Goal: Task Accomplishment & Management: Manage account settings

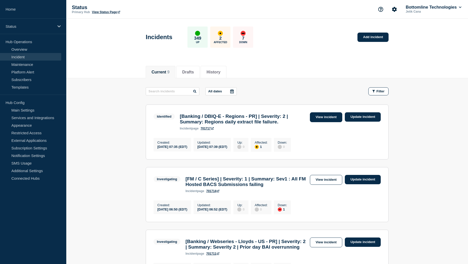
click at [329, 120] on link "View incident" at bounding box center [326, 118] width 33 height 10
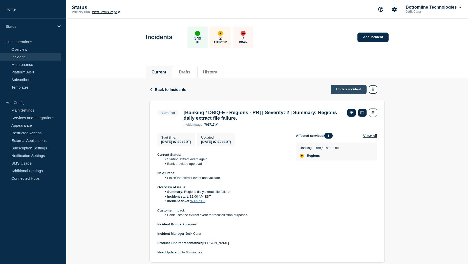
click at [349, 90] on link "Update incident" at bounding box center [348, 89] width 36 height 9
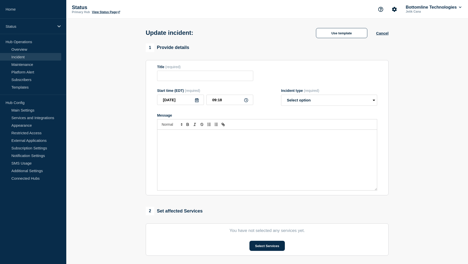
type input "[Banking / DBIQ-E - Regions - PR] | Severity: 2 | Summary: Regions daily extrac…"
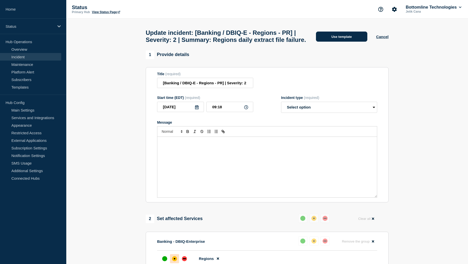
click at [347, 42] on button "Use template" at bounding box center [341, 37] width 51 height 10
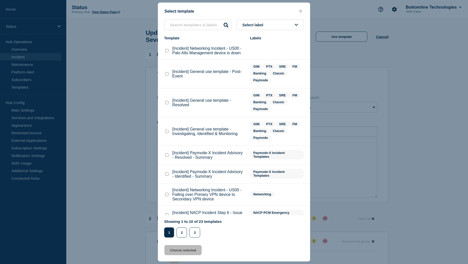
click at [167, 104] on checkbox"] "[Incident] General use template - Resolved checkbox" at bounding box center [166, 102] width 3 height 3
checkbox checkbox"] "true"
click at [181, 251] on button "Choose selected" at bounding box center [182, 250] width 37 height 10
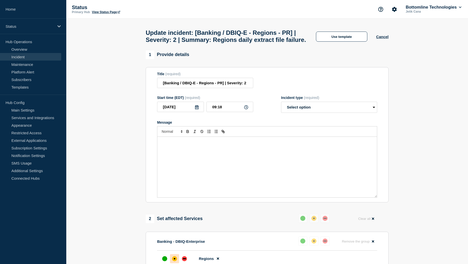
select select "resolved"
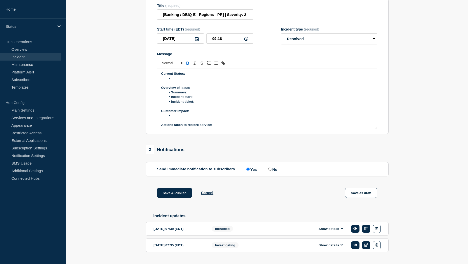
scroll to position [76, 0]
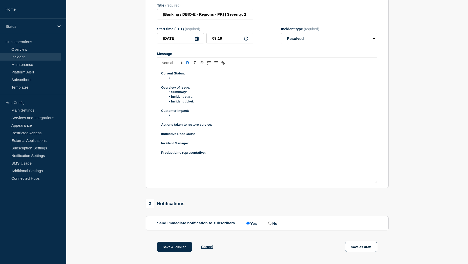
drag, startPoint x: 375, startPoint y: 130, endPoint x: 371, endPoint y: 184, distance: 54.5
click at [371, 183] on div "Current Status: Overview of issue: Summary : Incident start : Incident ticket :…" at bounding box center [266, 125] width 219 height 115
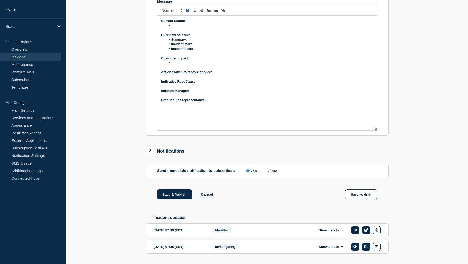
scroll to position [147, 0]
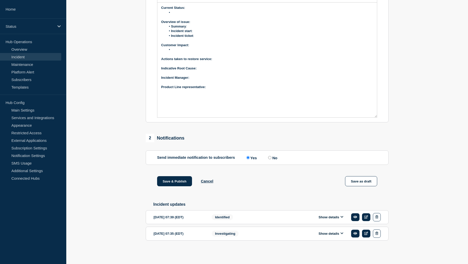
click at [323, 216] on button "Show details" at bounding box center [331, 217] width 28 height 4
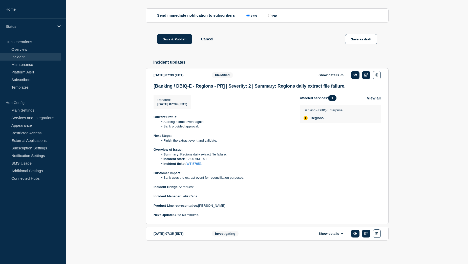
scroll to position [290, 0]
drag, startPoint x: 220, startPoint y: 207, endPoint x: 199, endPoint y: 205, distance: 20.8
click at [199, 205] on p "Product Line representative: Sue Holland" at bounding box center [222, 206] width 138 height 5
copy p "Sue Holland"
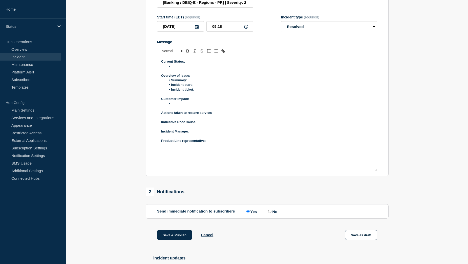
scroll to position [87, 0]
click at [214, 144] on p "Product Line representative:" at bounding box center [267, 141] width 212 height 5
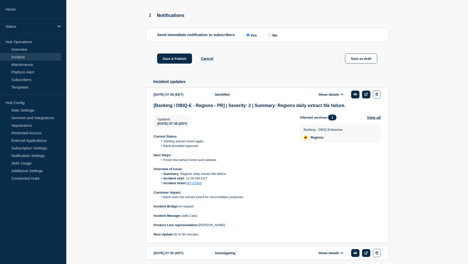
scroll to position [290, 0]
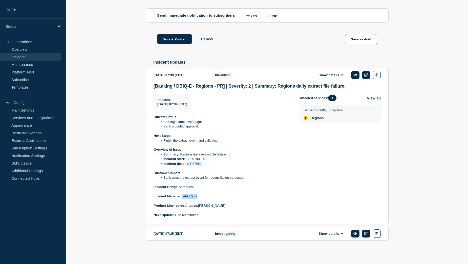
drag, startPoint x: 199, startPoint y: 196, endPoint x: 183, endPoint y: 195, distance: 15.5
click at [183, 195] on p "Incident Manager: Jetik Cana" at bounding box center [222, 196] width 138 height 5
copy p "Jetik Cana"
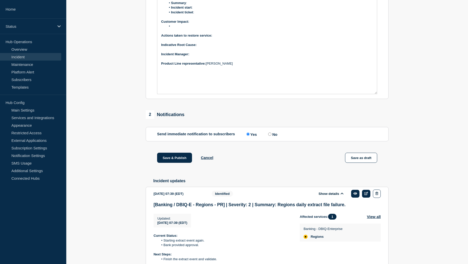
scroll to position [138, 0]
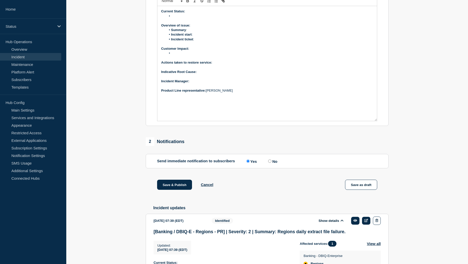
click at [197, 84] on p "﻿Incident Manager:" at bounding box center [267, 81] width 212 height 5
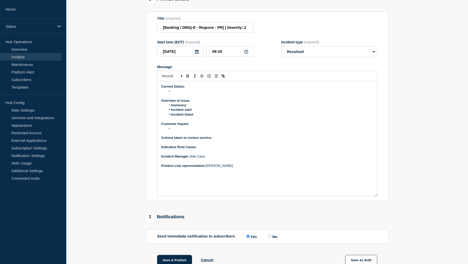
scroll to position [62, 0]
click at [207, 150] on p "Indicative Root Cause:" at bounding box center [267, 148] width 212 height 5
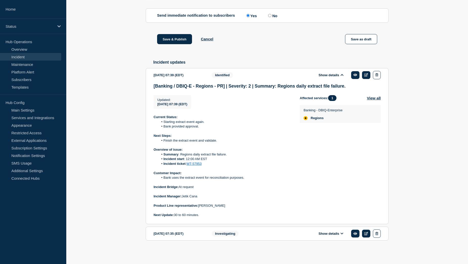
scroll to position [290, 0]
drag, startPoint x: 153, startPoint y: 149, endPoint x: 210, endPoint y: 164, distance: 58.1
click at [210, 164] on div "Current Status: Starting extract event again. Bank provided approval. Next Step…" at bounding box center [222, 166] width 138 height 103
copy div "Overview of issue: Summary : Regions daily extract file failure. Incident start…"
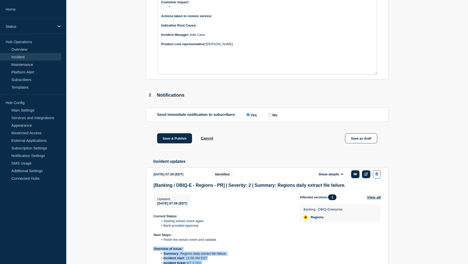
scroll to position [87, 0]
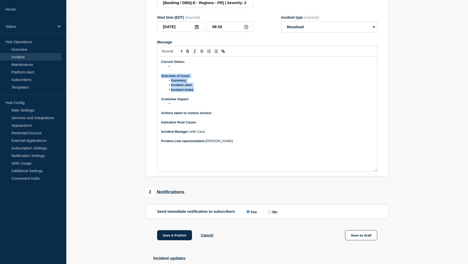
drag, startPoint x: 161, startPoint y: 79, endPoint x: 202, endPoint y: 95, distance: 44.4
click at [202, 95] on div "Current Status: Overview of issue: Summary : Incident start : Incident ticket :…" at bounding box center [266, 114] width 219 height 115
click at [181, 74] on p "Message" at bounding box center [267, 71] width 212 height 5
click at [180, 69] on li "Message" at bounding box center [269, 66] width 207 height 5
click at [222, 116] on p "Actions taken to restore service:" at bounding box center [267, 113] width 212 height 5
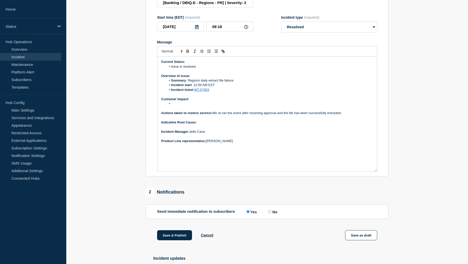
click at [205, 125] on p "Indicative Root Cause:" at bounding box center [267, 122] width 212 height 5
click at [181, 106] on li "Message" at bounding box center [269, 104] width 207 height 5
drag, startPoint x: 214, startPoint y: 117, endPoint x: 343, endPoint y: 116, distance: 129.7
click at [343, 116] on p "Actions taken to restore service: We re-ran the event after receiving approval …" at bounding box center [267, 113] width 212 height 5
copy p "We re-ran the event after receiving approval and the file has been successfully…"
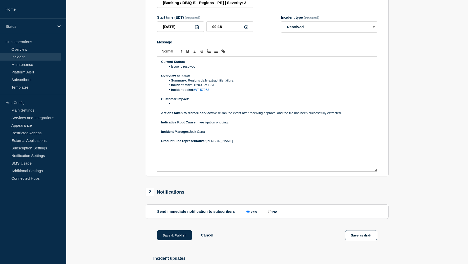
click at [257, 125] on p "Indicative Root Cause: Investigation ongoing." at bounding box center [267, 122] width 212 height 5
click at [176, 106] on li "Message" at bounding box center [269, 104] width 207 height 5
click at [180, 106] on li "Message" at bounding box center [269, 104] width 207 height 5
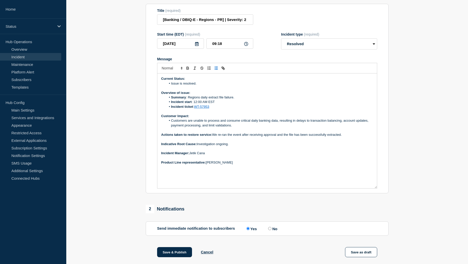
scroll to position [62, 0]
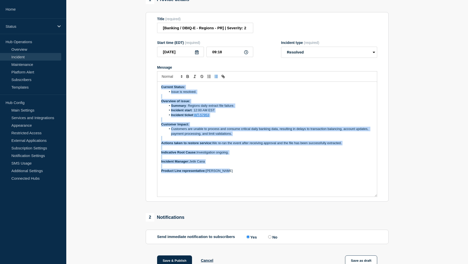
drag, startPoint x: 230, startPoint y: 176, endPoint x: 161, endPoint y: 91, distance: 109.1
click at [161, 91] on div "Current Status: Issue is resolved. Overview of issue: Summary : Regions daily e…" at bounding box center [266, 139] width 219 height 115
copy div "Current Status: Issue is resolved. Overview of issue: Summary : Regions daily e…"
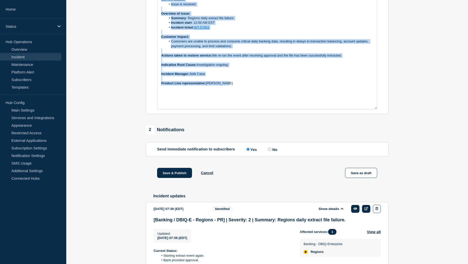
scroll to position [152, 0]
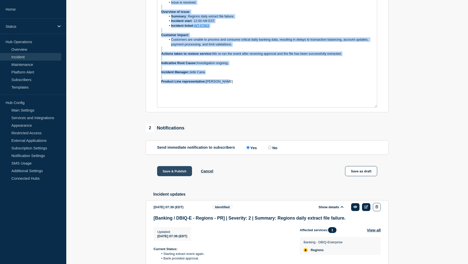
click at [170, 176] on button "Save & Publish" at bounding box center [174, 171] width 35 height 10
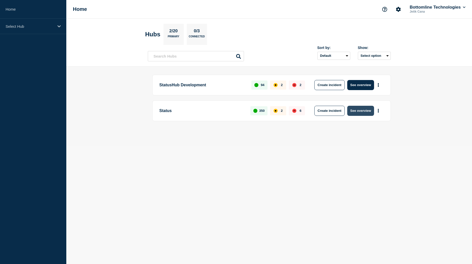
click at [359, 110] on button "See overview" at bounding box center [360, 111] width 27 height 10
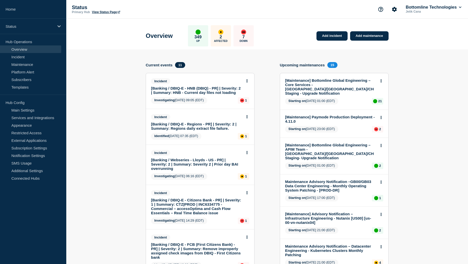
click at [212, 91] on link "[Banking / DBIQ-E - HNB (DBIQ) - PR] | Severity: 2 | Summary: HNB - Current day…" at bounding box center [196, 90] width 91 height 9
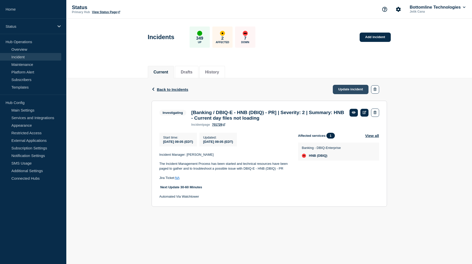
click at [351, 91] on link "Update incident" at bounding box center [350, 89] width 36 height 9
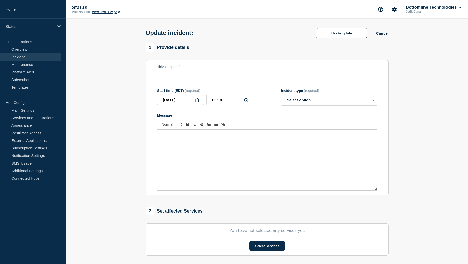
type input "[Banking / DBIQ-E - HNB (DBIQ) - PR] | Severity: 2 | Summary: HNB - Current day…"
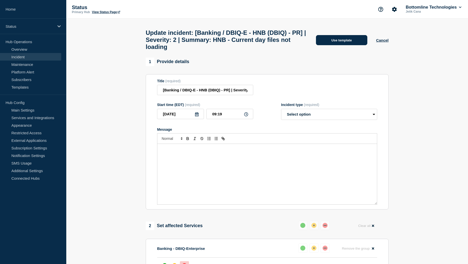
click at [342, 44] on button "Use template" at bounding box center [341, 40] width 51 height 10
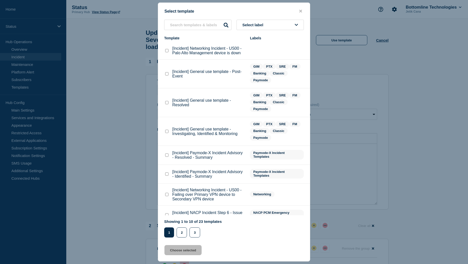
click at [166, 103] on checkbox"] "[Incident] General use template - Resolved checkbox" at bounding box center [166, 102] width 3 height 3
checkbox checkbox"] "true"
click at [177, 252] on button "Choose selected" at bounding box center [182, 250] width 37 height 10
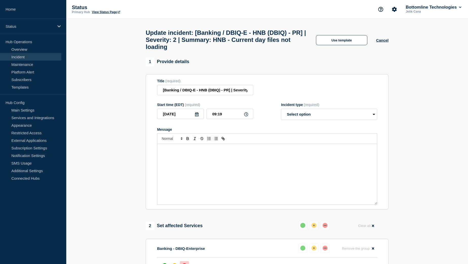
select select "resolved"
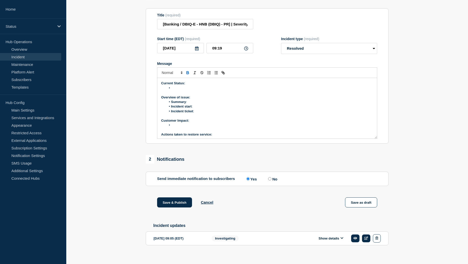
scroll to position [76, 0]
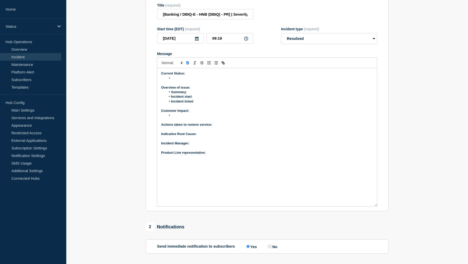
drag, startPoint x: 374, startPoint y: 131, endPoint x: 376, endPoint y: 209, distance: 77.6
click at [376, 207] on div "Current Status: Overview of issue: Summary : Incident start : Incident ticket :…" at bounding box center [266, 137] width 219 height 138
click at [218, 159] on div "Current Status: Overview of issue: Summary : Incident start : Incident ticket :…" at bounding box center [266, 137] width 219 height 138
click at [200, 146] on p "﻿Incident Manager:" at bounding box center [267, 143] width 212 height 5
click at [184, 81] on li "Message" at bounding box center [269, 78] width 207 height 5
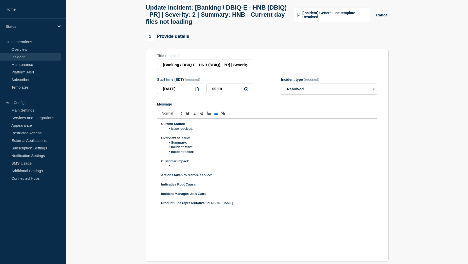
scroll to position [0, 0]
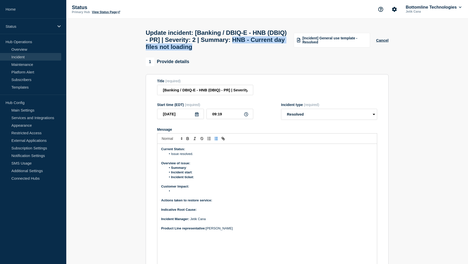
drag, startPoint x: 267, startPoint y: 41, endPoint x: 255, endPoint y: 51, distance: 15.9
click at [255, 51] on h1 "Update incident: [Banking / DBIQ-E - HNB (DBIQ) - PR] | Severity: 2 | Summary: …" at bounding box center [217, 39] width 142 height 21
copy h1 "HNB - Current day files not loading"
click at [194, 170] on li "Summary :" at bounding box center [269, 168] width 207 height 5
click at [202, 175] on li "Incident start :" at bounding box center [269, 172] width 207 height 5
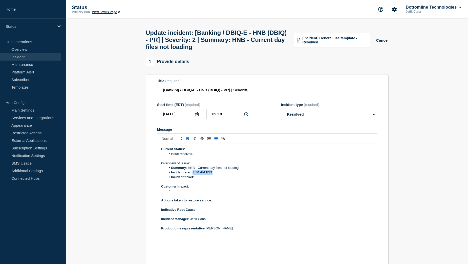
drag, startPoint x: 193, startPoint y: 176, endPoint x: 214, endPoint y: 177, distance: 20.7
click at [214, 175] on li "Incident start : 8:50 AM EST" at bounding box center [269, 172] width 207 height 5
click at [199, 180] on li "Incident ticket :" at bounding box center [269, 177] width 207 height 5
drag, startPoint x: 210, startPoint y: 182, endPoint x: 196, endPoint y: 181, distance: 13.9
click at [196, 180] on li "Incident ticket : WT-57966" at bounding box center [269, 177] width 207 height 5
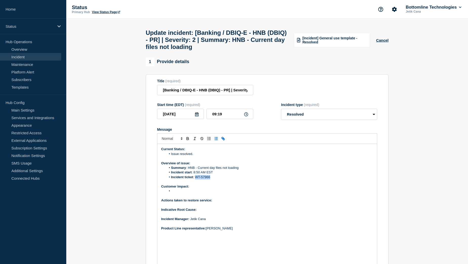
click at [224, 140] on icon "Toggle link" at bounding box center [224, 140] width 2 height 2
paste input "https://jira.bottomline.tech/browse/"
type input "https://jira.bottomline.tech/browse/WT-57966"
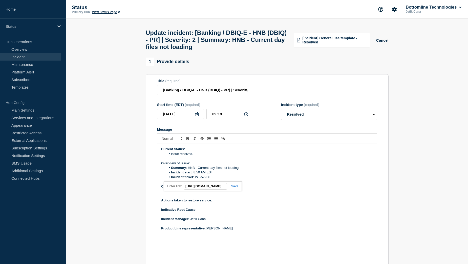
click at [236, 188] on link at bounding box center [233, 187] width 12 height 4
click at [185, 194] on li "Message" at bounding box center [269, 191] width 207 height 5
click at [180, 194] on li "Message" at bounding box center [269, 191] width 207 height 5
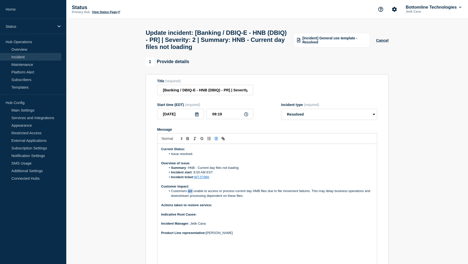
drag, startPoint x: 192, startPoint y: 196, endPoint x: 189, endPoint y: 196, distance: 3.0
click at [189, 196] on li "Customers are unable to access or process current day HMB files due to file mov…" at bounding box center [269, 193] width 207 height 9
click at [262, 195] on li "Customers were not able to access or process current day HMB files due to file …" at bounding box center [269, 193] width 207 height 9
click at [220, 208] on p "Actions taken to restore service:" at bounding box center [267, 205] width 212 height 5
click at [238, 208] on p "Actions taken to restore service: The affected hub event was refreshed, after w…" at bounding box center [267, 205] width 212 height 5
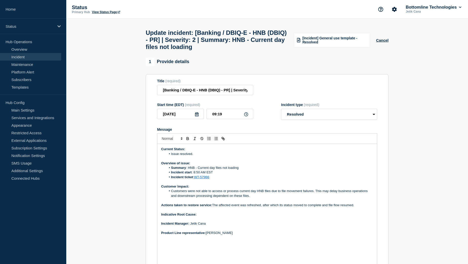
click at [201, 217] on p "Indicative Root Cause:" at bounding box center [267, 215] width 212 height 5
click at [208, 221] on p "Message" at bounding box center [267, 219] width 212 height 5
click at [205, 217] on p "Indicative Root Cause:" at bounding box center [267, 215] width 212 height 5
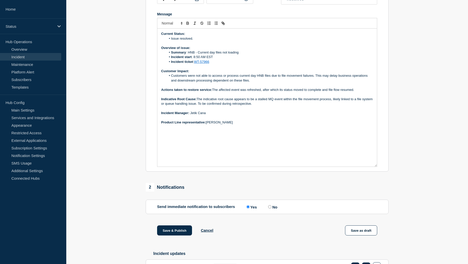
scroll to position [126, 0]
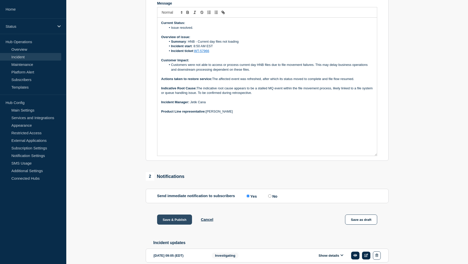
click at [168, 222] on button "Save & Publish" at bounding box center [174, 220] width 35 height 10
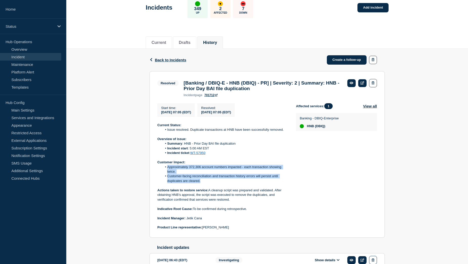
scroll to position [25, 0]
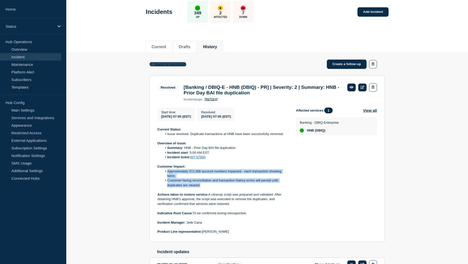
click at [174, 65] on span "Back to Incidents" at bounding box center [170, 64] width 31 height 4
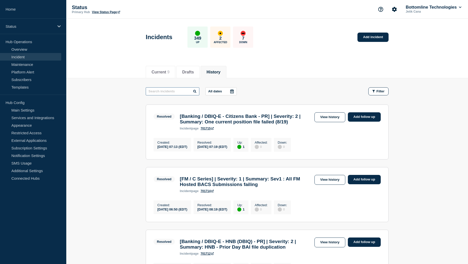
click at [177, 92] on input "text" at bounding box center [173, 91] width 54 height 8
type input "HNB"
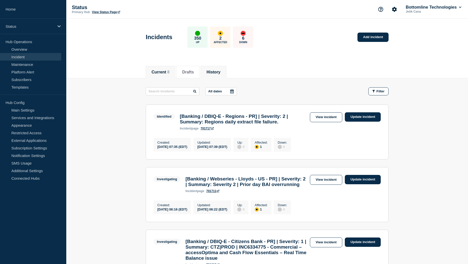
click at [220, 72] on button "History" at bounding box center [213, 72] width 14 height 5
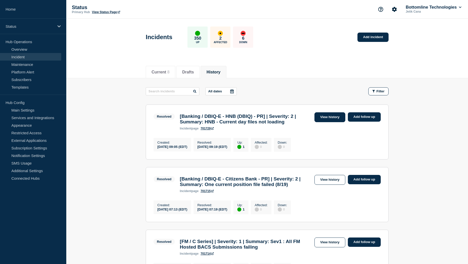
click at [330, 120] on link "View history" at bounding box center [329, 118] width 31 height 10
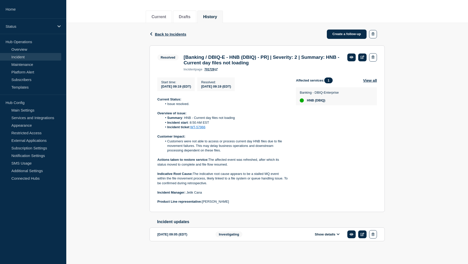
scroll to position [61, 0]
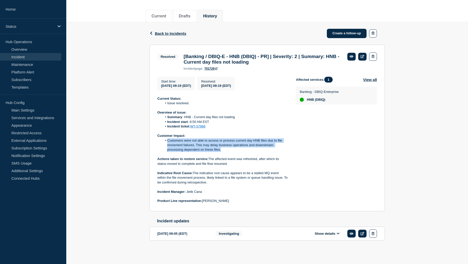
drag, startPoint x: 168, startPoint y: 139, endPoint x: 233, endPoint y: 150, distance: 66.1
click at [233, 150] on li "Customers were not able to access or process current day HNB files due to file …" at bounding box center [225, 146] width 126 height 14
copy li "Customers were not able to access or process current day HNB files due to file …"
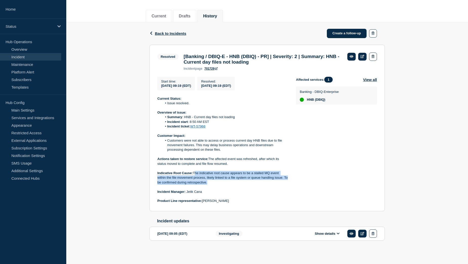
drag, startPoint x: 195, startPoint y: 170, endPoint x: 217, endPoint y: 181, distance: 24.4
click at [217, 181] on p "Indicative Root Cause: The indicative root cause appears to be a stalled MQ eve…" at bounding box center [222, 178] width 130 height 14
copy p "he indicative root cause appears to be a stalled MQ event within the file movem…"
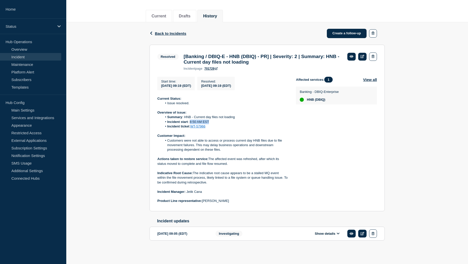
drag, startPoint x: 210, startPoint y: 120, endPoint x: 190, endPoint y: 120, distance: 19.7
click at [190, 120] on li "Incident start : 8:50 AM EST" at bounding box center [225, 122] width 126 height 5
copy li "8:50 AM EST"
click at [174, 31] on span "Back to Incidents" at bounding box center [170, 33] width 31 height 4
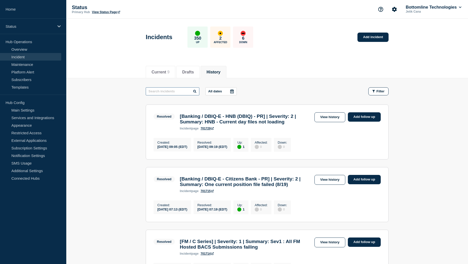
click at [173, 92] on input "text" at bounding box center [173, 91] width 54 height 8
type input "extract"
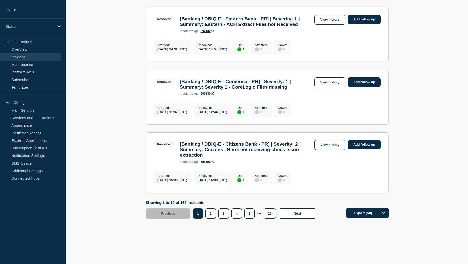
scroll to position [632, 0]
click at [208, 218] on button "2" at bounding box center [210, 214] width 10 height 10
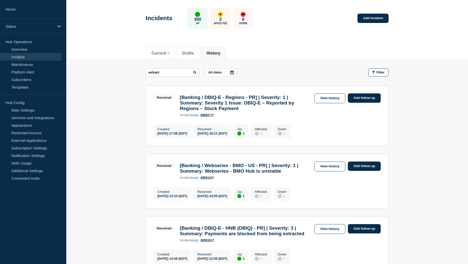
scroll to position [2, 0]
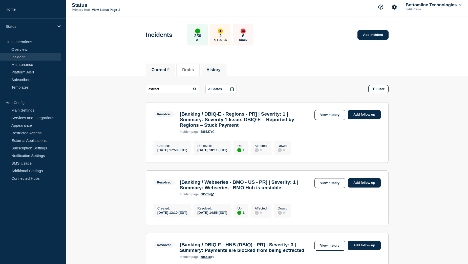
click at [161, 71] on button "Current 9" at bounding box center [160, 70] width 18 height 5
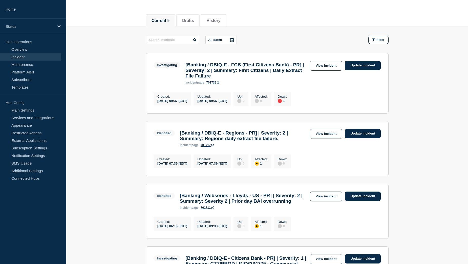
scroll to position [53, 0]
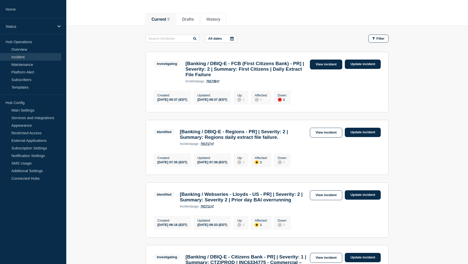
click at [327, 66] on link "View incident" at bounding box center [326, 65] width 33 height 10
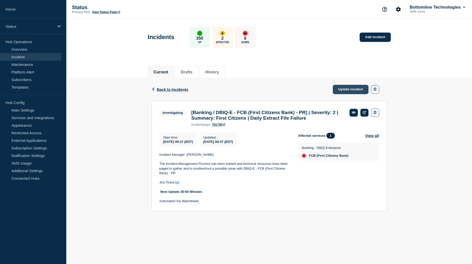
click at [344, 91] on link "Update incident" at bounding box center [350, 89] width 36 height 9
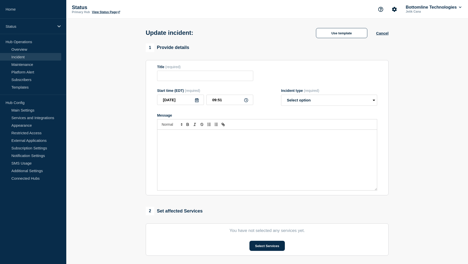
type input "[Banking / DBIQ-E - FCB (First Citizens Bank) - PR] | Severity: 2 | Summary: Fi…"
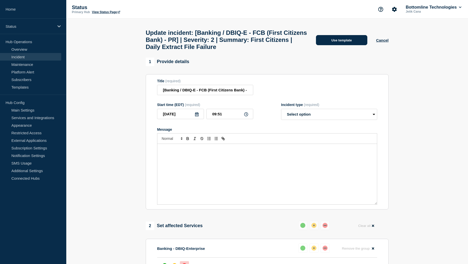
click at [337, 45] on button "Use template" at bounding box center [341, 40] width 51 height 10
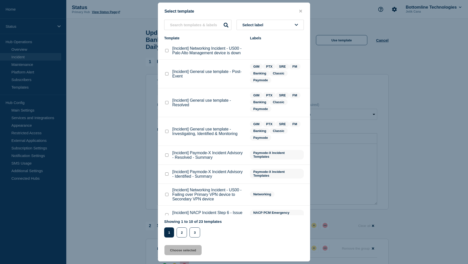
click at [168, 103] on checkbox"] "[Incident] General use template - Resolved checkbox" at bounding box center [166, 102] width 3 height 3
checkbox checkbox"] "true"
click at [190, 252] on button "Choose selected" at bounding box center [182, 250] width 37 height 10
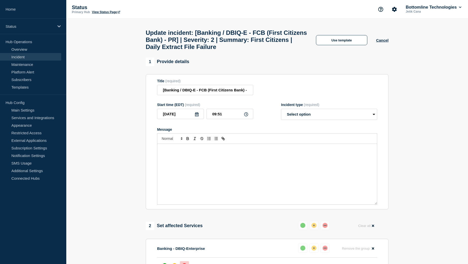
select select "resolved"
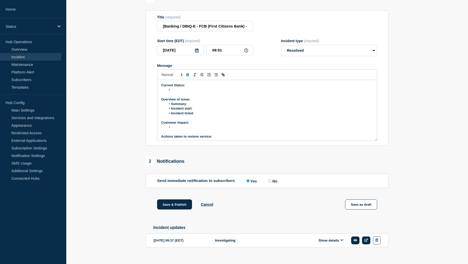
scroll to position [76, 0]
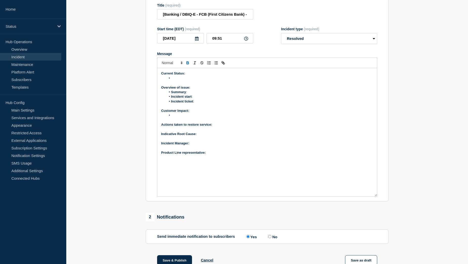
drag, startPoint x: 376, startPoint y: 139, endPoint x: 375, endPoint y: 208, distance: 68.5
click at [375, 197] on div "Current Status: Overview of issue: Summary : Incident start : Incident ticket :…" at bounding box center [266, 132] width 219 height 128
click at [229, 168] on div "Current Status: Overview of issue: Summary : Incident start : Incident ticket :…" at bounding box center [266, 132] width 219 height 129
click at [197, 146] on p "﻿Incident Manager:" at bounding box center [267, 143] width 212 height 5
click at [207, 137] on p "Indicative Root Cause:" at bounding box center [267, 134] width 212 height 5
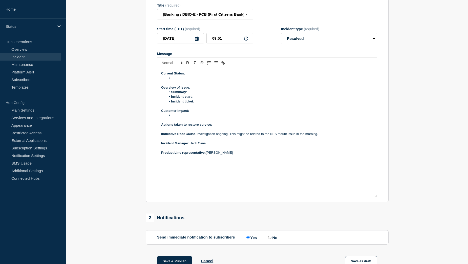
click at [223, 127] on p "Actions taken to restore service:" at bounding box center [267, 125] width 212 height 5
click at [194, 113] on p "Customer Impact:" at bounding box center [267, 111] width 212 height 5
click at [179, 118] on li "Message" at bounding box center [269, 115] width 207 height 5
drag, startPoint x: 209, startPoint y: 128, endPoint x: 191, endPoint y: 127, distance: 18.2
click at [191, 118] on li "First Citizens are currently unable to consume the majority of their daily bank…" at bounding box center [269, 115] width 207 height 5
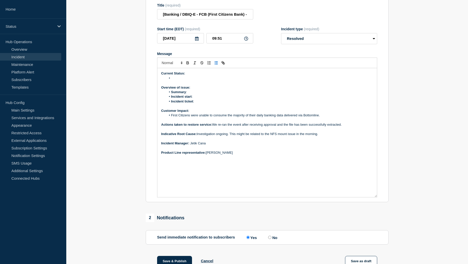
click at [199, 104] on li "Incident ticket :" at bounding box center [269, 101] width 207 height 5
click at [202, 104] on li "Incident ticket :" at bounding box center [269, 101] width 207 height 5
drag, startPoint x: 211, startPoint y: 114, endPoint x: 195, endPoint y: 113, distance: 16.0
click at [195, 104] on li "Incident ticket : WT-57969" at bounding box center [269, 101] width 207 height 5
click at [222, 65] on icon "Toggle link" at bounding box center [223, 63] width 5 height 5
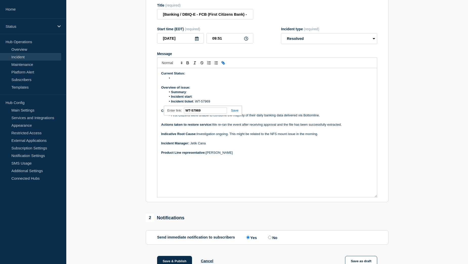
paste input "https://jira.bottomline.tech/browse/"
type input "https://jira.bottomline.tech/browse/WT-57969"
click at [235, 113] on link at bounding box center [233, 111] width 12 height 4
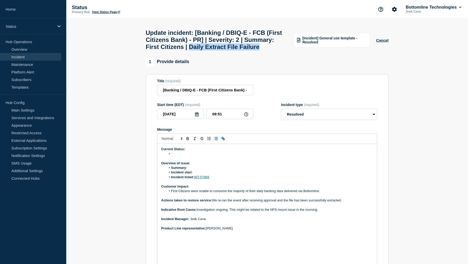
drag, startPoint x: 230, startPoint y: 52, endPoint x: 229, endPoint y: 56, distance: 5.0
click at [229, 51] on h1 "Update incident: [Banking / DBIQ-E - FCB (First Citizens Bank) - PR] | Severity…" at bounding box center [217, 39] width 142 height 21
copy h1 "Daily Extract File Failure"
click at [193, 170] on li "Summary :" at bounding box center [269, 168] width 207 height 5
click at [180, 156] on li "Message" at bounding box center [269, 154] width 207 height 5
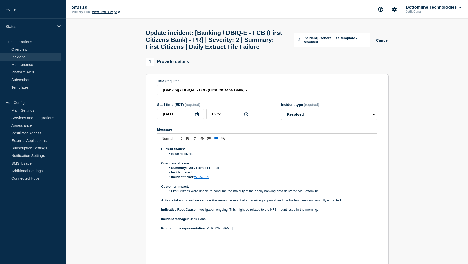
click at [202, 175] on li "Incident start :" at bounding box center [269, 172] width 207 height 5
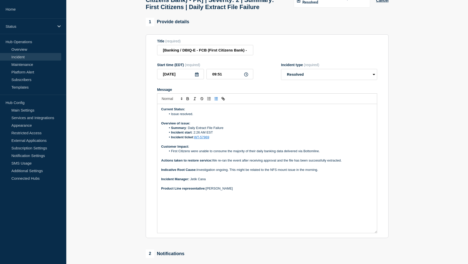
scroll to position [51, 0]
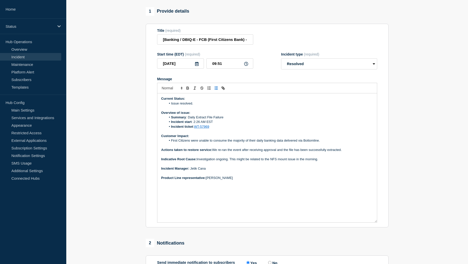
drag, startPoint x: 162, startPoint y: 110, endPoint x: 238, endPoint y: 190, distance: 110.1
click at [238, 190] on div "Current Status: Issue resolved. Overview of issue: Summary : Daily Extract File…" at bounding box center [266, 158] width 219 height 129
copy div "Current Status: Issue resolved. Overview of issue: Summary : Daily Extract File…"
click at [284, 124] on li "Incident start : 2:26 AM EST" at bounding box center [269, 122] width 207 height 5
click at [214, 152] on p "Actions taken to restore service: We re-ran the event after receiving approval …" at bounding box center [267, 150] width 212 height 5
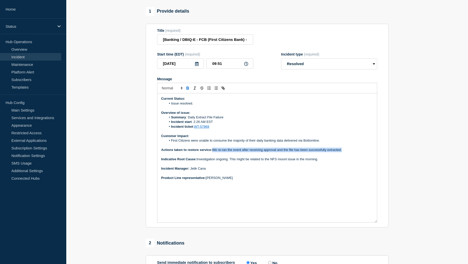
drag, startPoint x: 214, startPoint y: 162, endPoint x: 345, endPoint y: 162, distance: 130.2
click at [345, 152] on p "Actions taken to restore service: We re-ran the event after receiving approval …" at bounding box center [267, 150] width 212 height 5
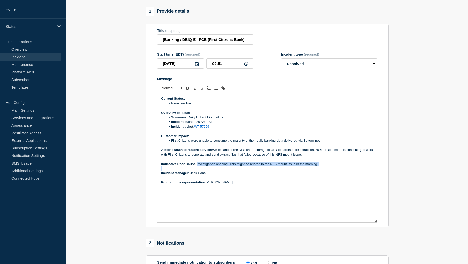
drag, startPoint x: 198, startPoint y: 176, endPoint x: 320, endPoint y: 178, distance: 122.4
click at [320, 178] on div "Current Status: Issue resolved. Overview of issue: Summary : Daily Extract File…" at bounding box center [266, 158] width 219 height 129
click at [266, 185] on p "Product Line representative: Brian McAllister" at bounding box center [267, 183] width 212 height 5
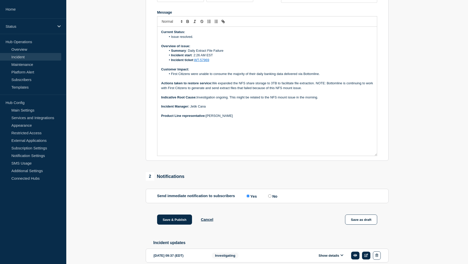
scroll to position [126, 0]
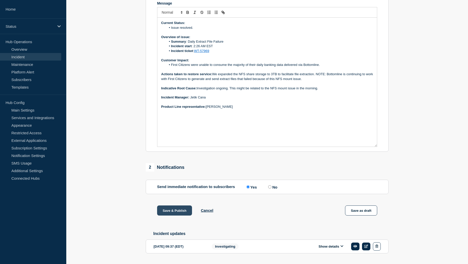
click at [175, 216] on button "Save & Publish" at bounding box center [174, 211] width 35 height 10
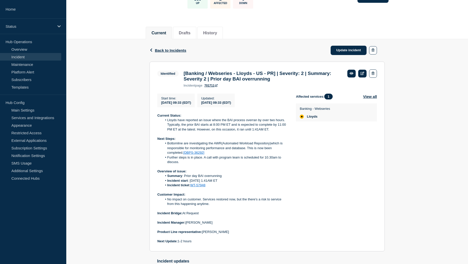
scroll to position [51, 0]
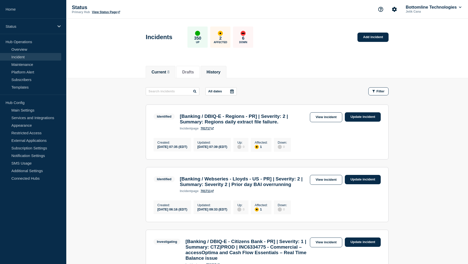
click at [220, 72] on button "History" at bounding box center [213, 72] width 14 height 5
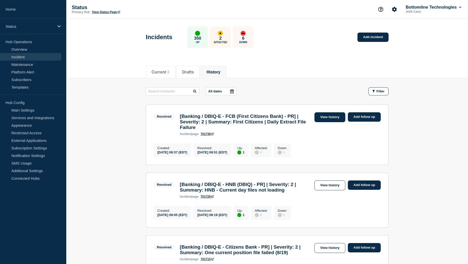
click at [327, 119] on link "View history" at bounding box center [329, 118] width 31 height 10
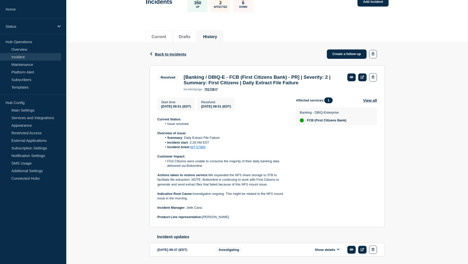
scroll to position [51, 0]
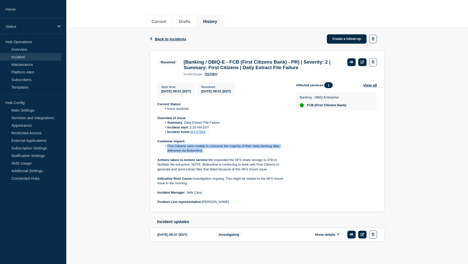
drag, startPoint x: 166, startPoint y: 149, endPoint x: 204, endPoint y: 154, distance: 38.0
click at [204, 153] on li "First Citizens were unable to consume the majority of their daily banking data …" at bounding box center [225, 148] width 126 height 9
copy li "First Citizens were unable to consume the majority of their daily banking data …"
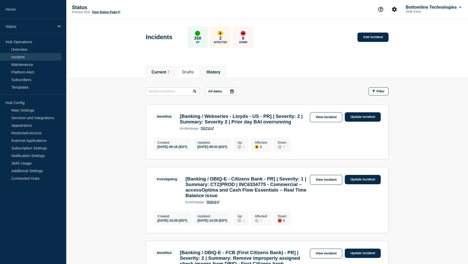
click at [220, 71] on button "History" at bounding box center [213, 72] width 14 height 5
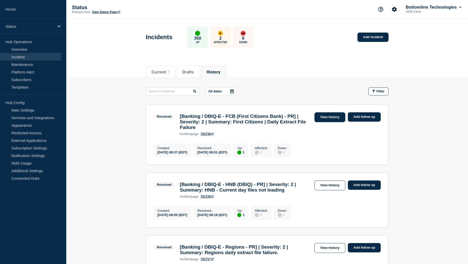
click at [325, 118] on link "View history" at bounding box center [329, 118] width 31 height 10
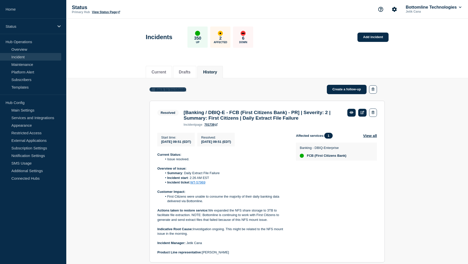
click at [167, 88] on span "Back to Incidents" at bounding box center [170, 89] width 31 height 4
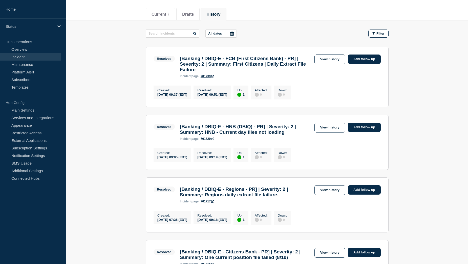
scroll to position [76, 0]
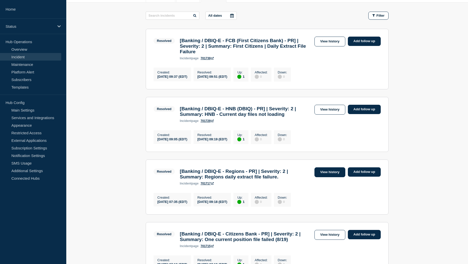
click at [326, 177] on link "View history" at bounding box center [329, 173] width 31 height 10
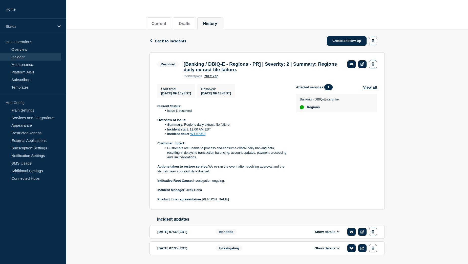
scroll to position [51, 0]
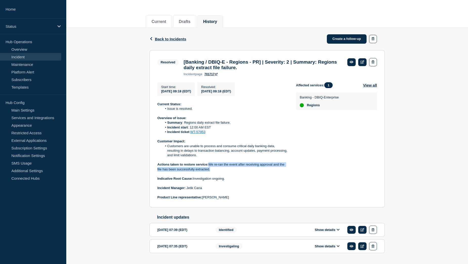
drag, startPoint x: 210, startPoint y: 166, endPoint x: 214, endPoint y: 171, distance: 5.8
click at [214, 171] on p "Actions taken to restore service: We re-ran the event after receiving approval …" at bounding box center [222, 167] width 130 height 9
copy p "We re-ran the event after receiving approval and the file has been successfully…"
click at [132, 145] on div "Back Back to Incidents Create a follow-up Resolved [Banking / DBIQ-E - Regions …" at bounding box center [266, 149] width 401 height 242
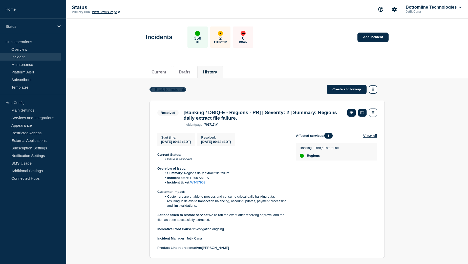
click at [164, 91] on span "Back to Incidents" at bounding box center [170, 89] width 31 height 4
